Goal: Book appointment/travel/reservation

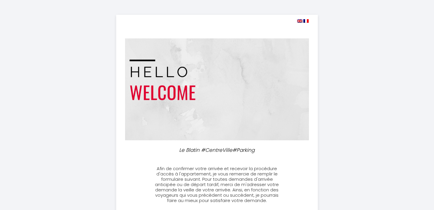
select select
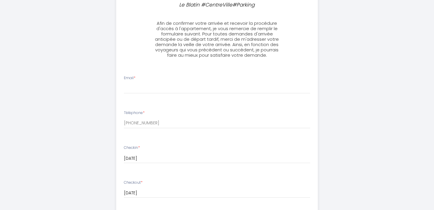
scroll to position [152, 0]
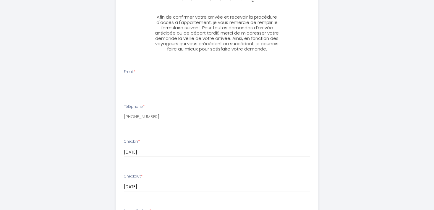
click at [142, 89] on li "Email *" at bounding box center [216, 81] width 201 height 31
click at [137, 77] on input "Email *" at bounding box center [217, 82] width 186 height 11
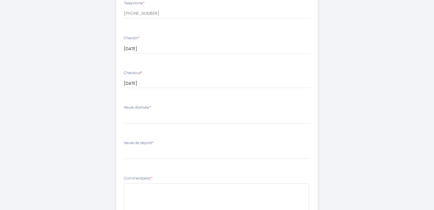
scroll to position [268, 0]
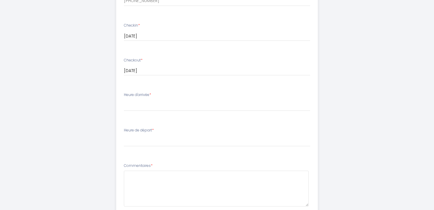
type input "[EMAIL_ADDRESS][DOMAIN_NAME]"
click at [124, 100] on select "17:00 17:30 18:00 18:30 19:00 19:30 20:00 20:30 21:00 21:30 22:00 22:30 23:00 2…" at bounding box center [217, 105] width 186 height 11
select select "17:00"
click option "17:00" at bounding box center [0, 0] width 0 height 0
click at [124, 135] on select "00:00 00:30 01:00 01:30 02:00 02:30 03:00 03:30 04:00 04:30 05:00 05:30 06:00 0…" at bounding box center [217, 140] width 186 height 11
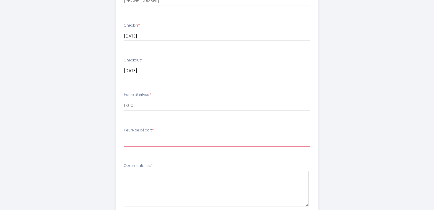
select select "10:00"
click option "10:00" at bounding box center [0, 0] width 0 height 0
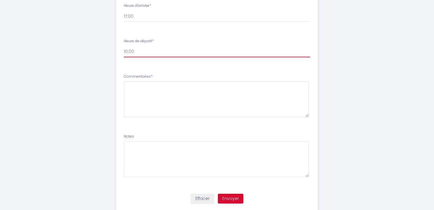
scroll to position [374, 0]
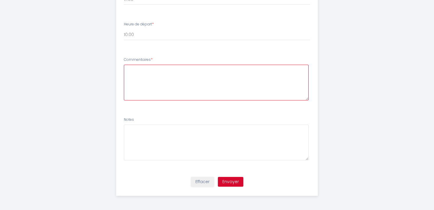
click at [219, 76] on textarea at bounding box center [216, 83] width 185 height 36
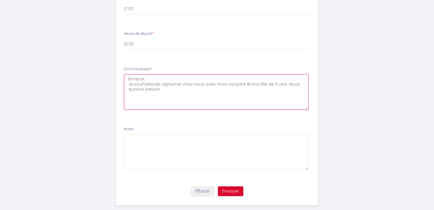
scroll to position [365, 0]
drag, startPoint x: 164, startPoint y: 91, endPoint x: 132, endPoint y: 92, distance: 31.9
click at [132, 92] on textarea "Bonjour, Je souhaiterais séjourner chez vous avec mon conjoint et ma fille de 5…" at bounding box center [216, 91] width 185 height 36
click at [173, 89] on textarea "Bonjour, Je souhaiterais séjourner chez vous avec mon conjoint et ma fille de 5…" at bounding box center [216, 91] width 185 height 36
click at [256, 90] on textarea "Bonjour, Je souhaiterais séjourner chez vous avec mon conjoint et ma fille de 5…" at bounding box center [216, 91] width 185 height 36
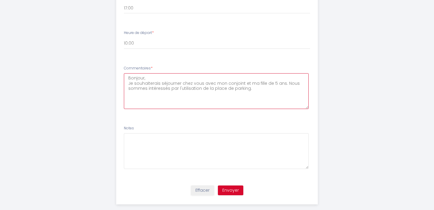
click at [280, 83] on textarea "Bonjour, Je souhaiterais séjourner chez vous avec mon conjoint et ma fille de 5…" at bounding box center [216, 91] width 185 height 36
click at [151, 90] on textarea "Bonjour, Je souhaiterais séjourner chez vous avec mon conjoint et ma fille de 5…" at bounding box center [216, 91] width 185 height 36
click at [142, 99] on textarea "Bonjour, Je souhaiterais séjourner chez vous avec mon conjoint et ma fille de 5…" at bounding box center [216, 91] width 185 height 36
click at [302, 91] on textarea "Bonjour, Je souhaiterais séjourner chez vous avec mon conjoint et ma fille de 5…" at bounding box center [216, 91] width 185 height 36
type textarea "Bonjour, Je souhaiterais séjourner chez vous avec mon conjoint et ma fille de 5…"
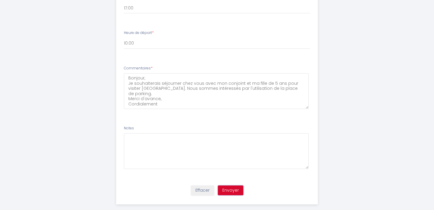
click at [236, 193] on button "Envoyer" at bounding box center [230, 191] width 25 height 10
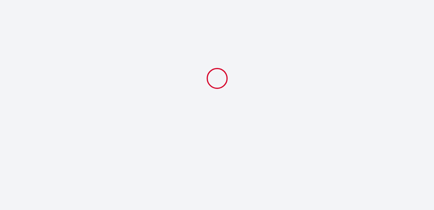
scroll to position [0, 0]
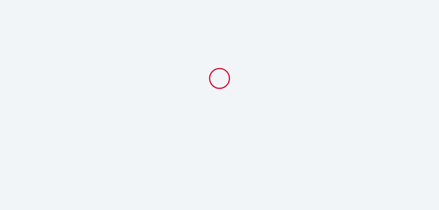
select select "10:00"
